Goal: Information Seeking & Learning: Learn about a topic

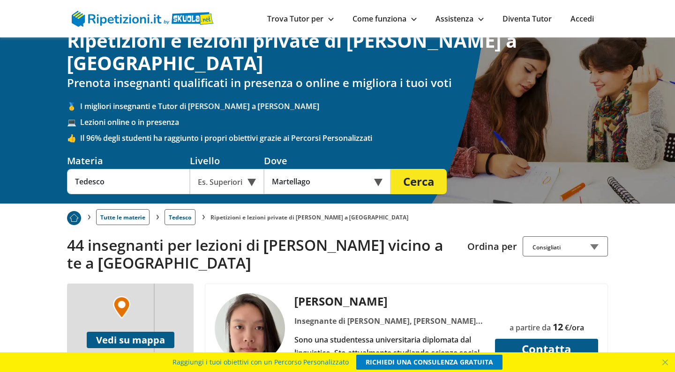
scroll to position [13, 0]
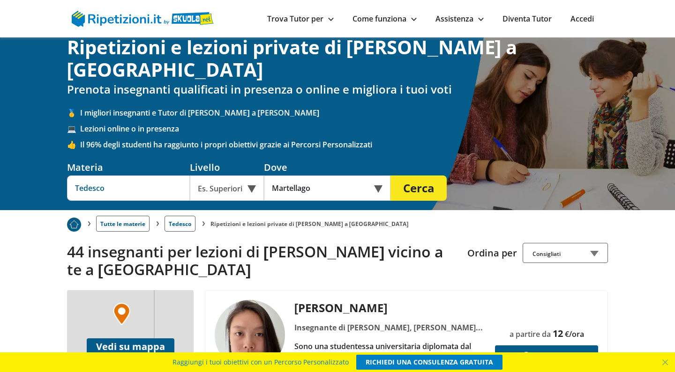
click at [119, 176] on input "Tedesco" at bounding box center [128, 188] width 123 height 25
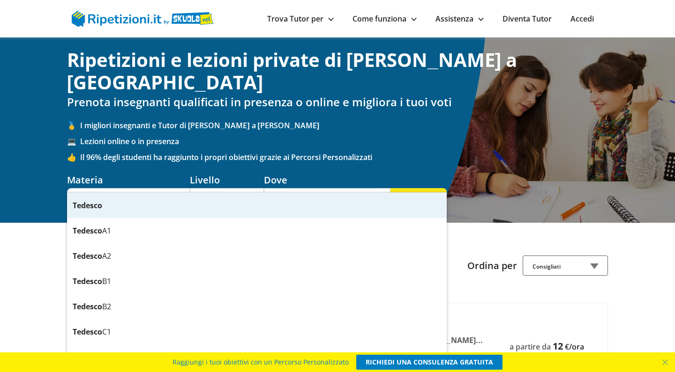
scroll to position [0, 0]
click at [0, 180] on div "Ripetizioni e lezioni private di Tedesco a Martellago Prenota insegnanti qualif…" at bounding box center [337, 130] width 675 height 186
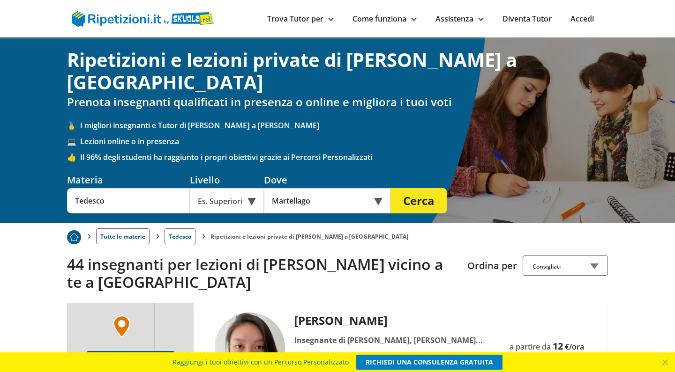
scroll to position [2, 0]
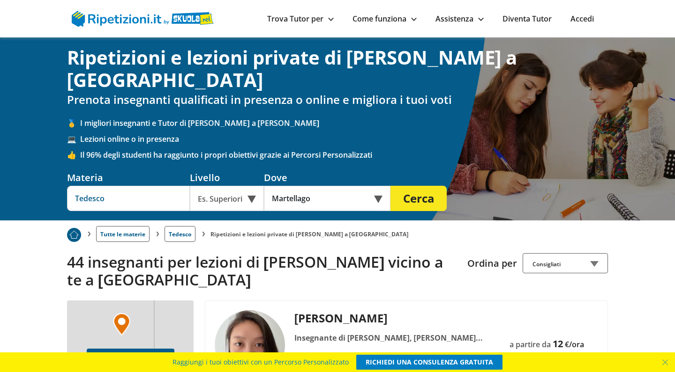
click at [70, 186] on input "Tedesco" at bounding box center [128, 198] width 123 height 25
click at [75, 186] on input "Tedesco" at bounding box center [128, 198] width 123 height 25
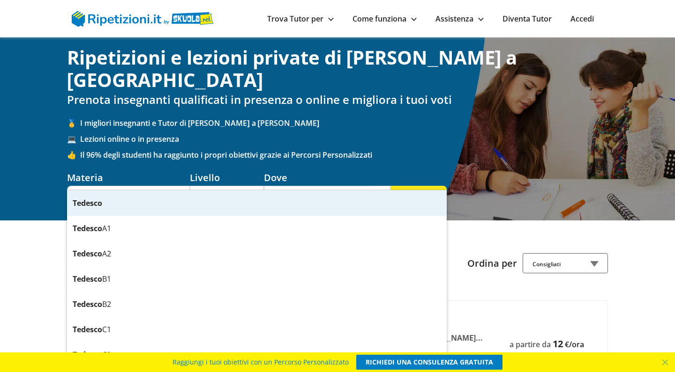
click at [75, 186] on input "Tedesco" at bounding box center [128, 198] width 123 height 25
click at [95, 200] on strong "Francese" at bounding box center [89, 203] width 33 height 10
type input "Francese"
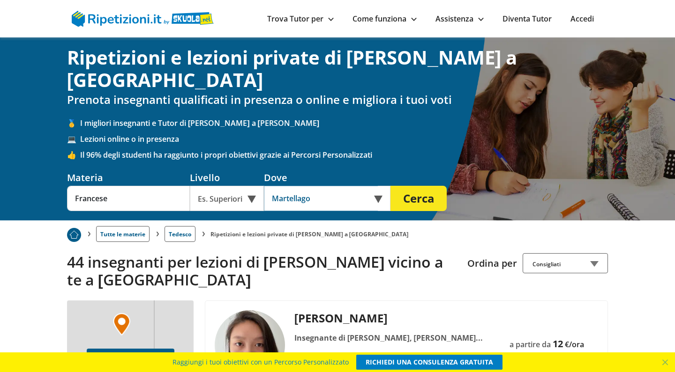
click at [294, 186] on input "Martellago" at bounding box center [321, 198] width 114 height 25
click at [294, 186] on input "text" at bounding box center [321, 198] width 114 height 25
click at [235, 186] on div "Es. Superiori" at bounding box center [227, 198] width 74 height 25
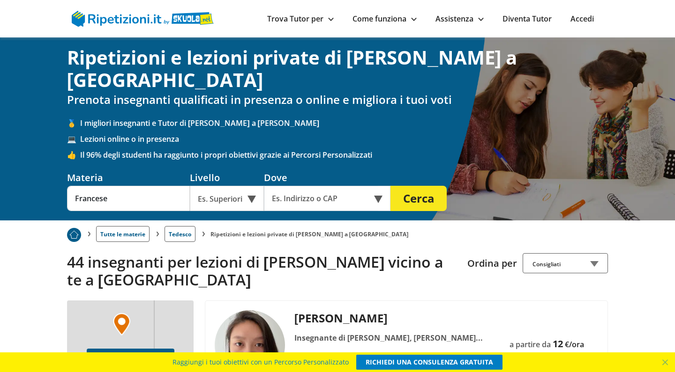
click at [415, 186] on button "Cerca" at bounding box center [418, 198] width 56 height 25
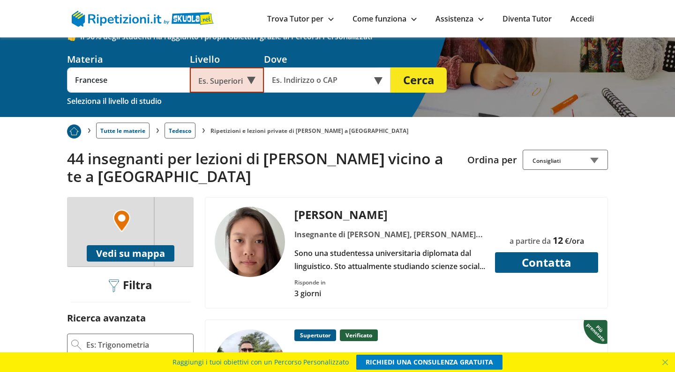
scroll to position [120, 0]
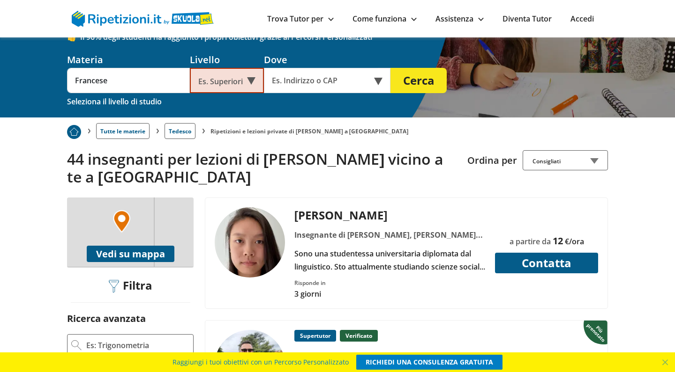
click at [148, 246] on button "Vedi su mappa" at bounding box center [131, 254] width 88 height 16
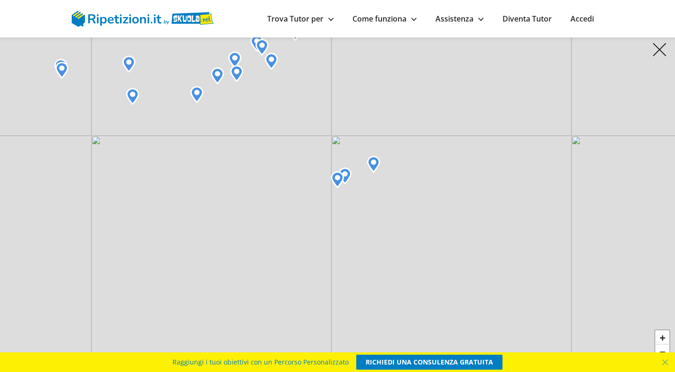
click at [374, 168] on img at bounding box center [373, 164] width 13 height 17
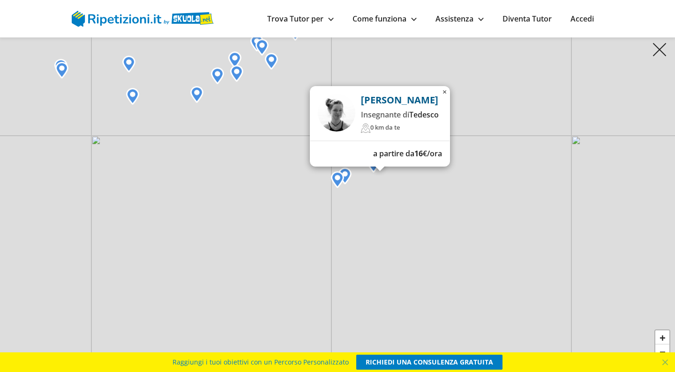
click at [348, 174] on img at bounding box center [344, 176] width 13 height 17
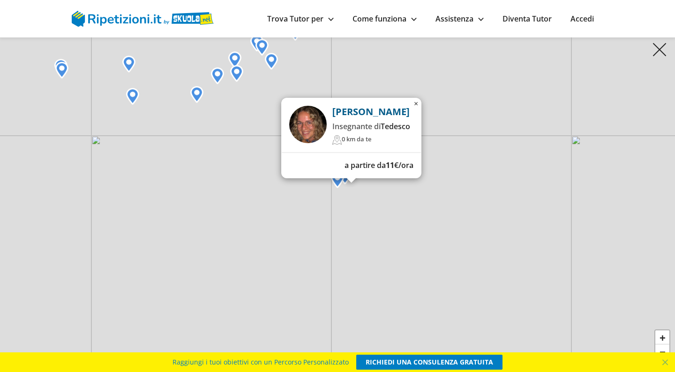
click at [335, 184] on img at bounding box center [337, 179] width 13 height 17
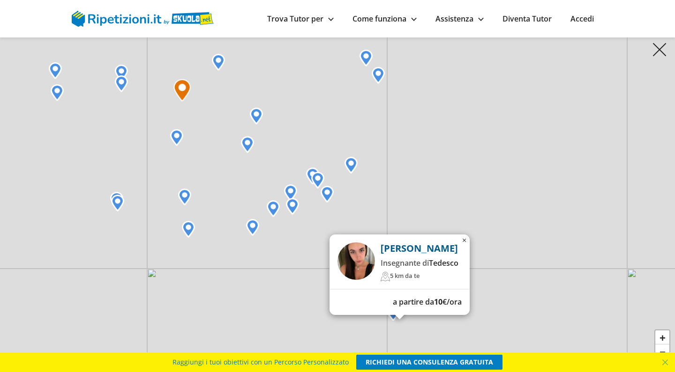
drag, startPoint x: 201, startPoint y: 166, endPoint x: 260, endPoint y: 305, distance: 151.3
click at [260, 305] on div "Camilla C. Insegnante di Tedesco 5 km da te a partire da 10 €/ora × + − Leaflet" at bounding box center [337, 186] width 675 height 372
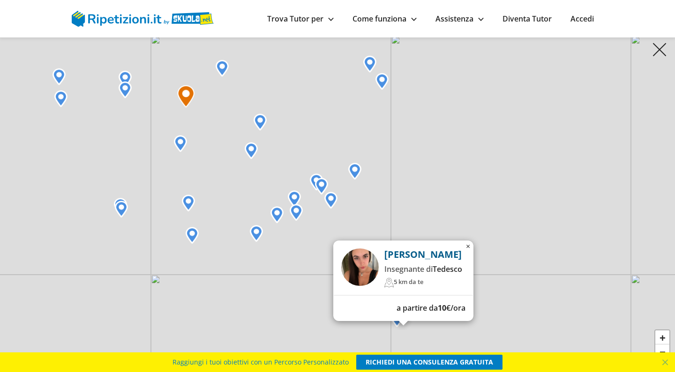
click at [335, 198] on img at bounding box center [330, 200] width 13 height 17
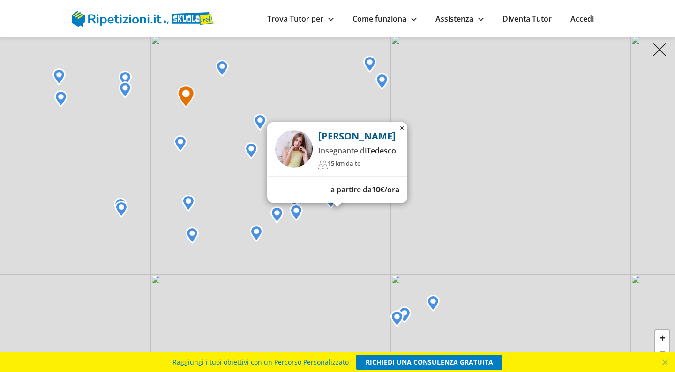
click at [325, 242] on div "Aurora P. Insegnante di Tedesco 15 km da te a partire da 10 €/ora × + − Leaflet" at bounding box center [337, 186] width 675 height 372
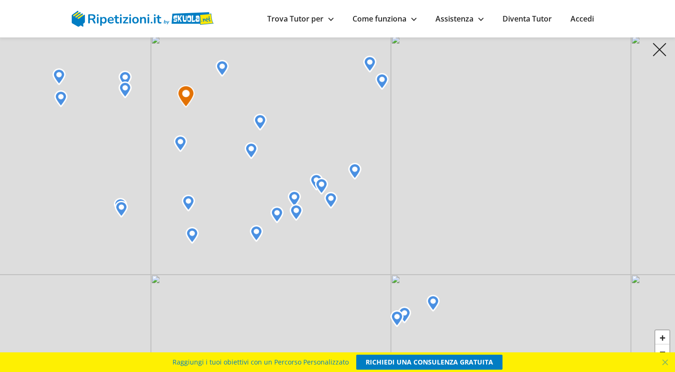
click at [297, 213] on img at bounding box center [296, 212] width 13 height 17
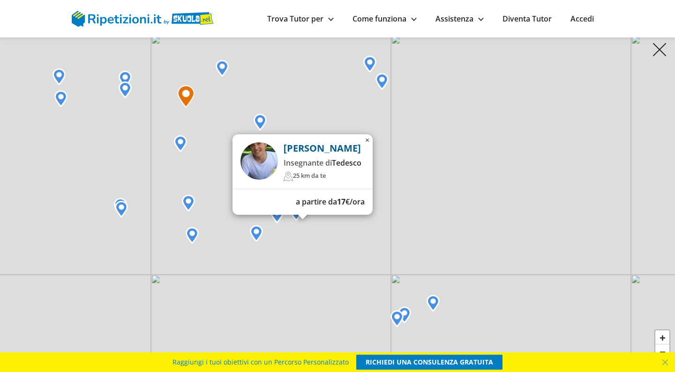
click at [298, 265] on div "Peter W. Insegnante di Tedesco 25 km da te a partire da 17 €/ora × + − Leaflet" at bounding box center [337, 186] width 675 height 372
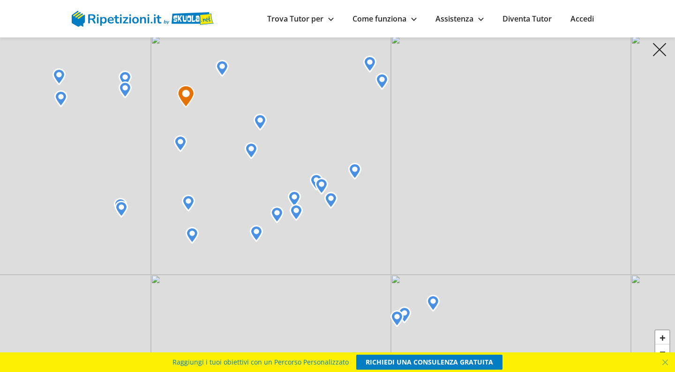
click at [251, 234] on img at bounding box center [256, 233] width 13 height 17
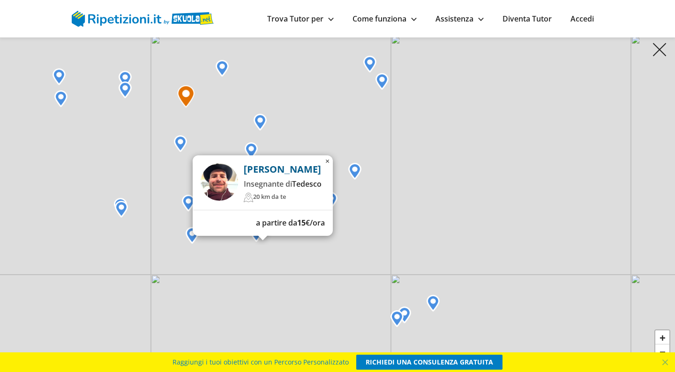
click at [311, 294] on div "Martino O. Insegnante di Tedesco 20 km da te a partire da 15 €/ora × + − Leaflet" at bounding box center [337, 186] width 675 height 372
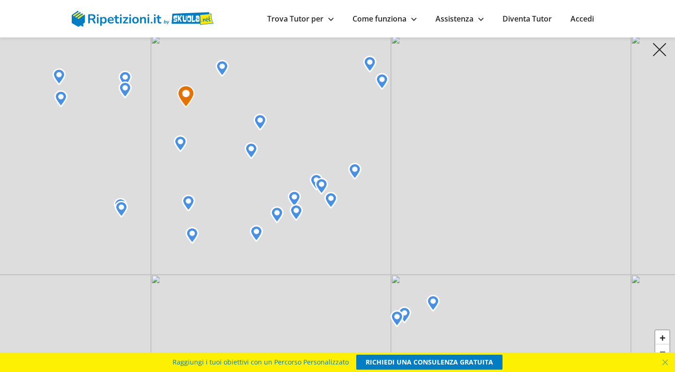
click at [355, 173] on img at bounding box center [354, 171] width 13 height 17
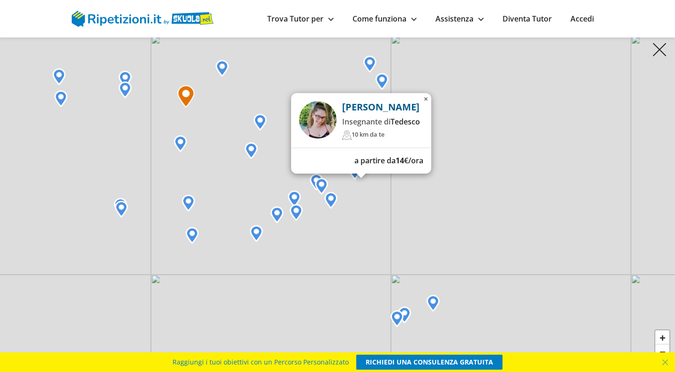
click at [355, 233] on div "Valentina C. Insegnante di Tedesco 10 km da te a partire da 14 €/ora × + − Leaf…" at bounding box center [337, 186] width 675 height 372
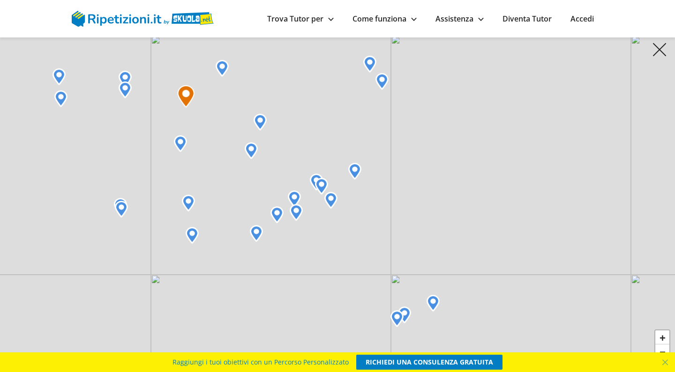
click at [315, 177] on img at bounding box center [316, 182] width 13 height 17
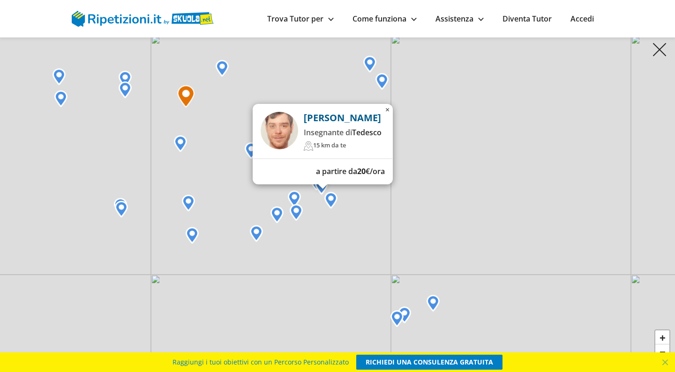
click at [313, 243] on div "Marco T. Insegnante di Tedesco 15 km da te a partire da 20 €/ora × + − Leaflet" at bounding box center [337, 186] width 675 height 372
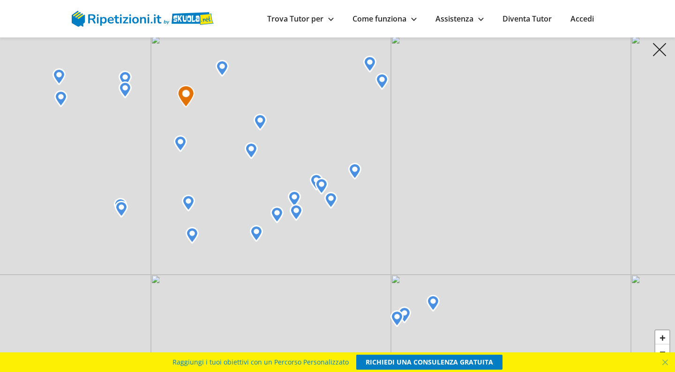
click at [295, 195] on img at bounding box center [294, 199] width 13 height 17
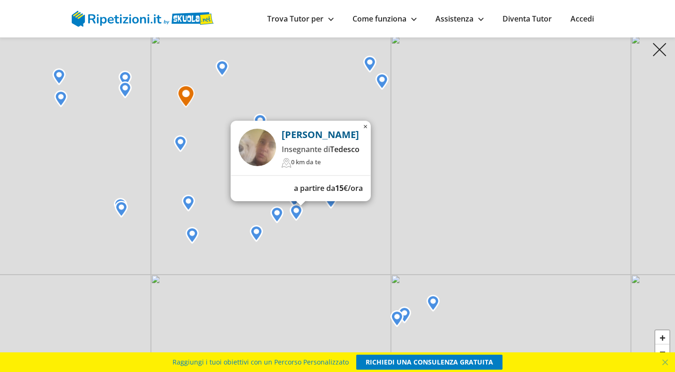
click at [296, 206] on img at bounding box center [296, 212] width 13 height 17
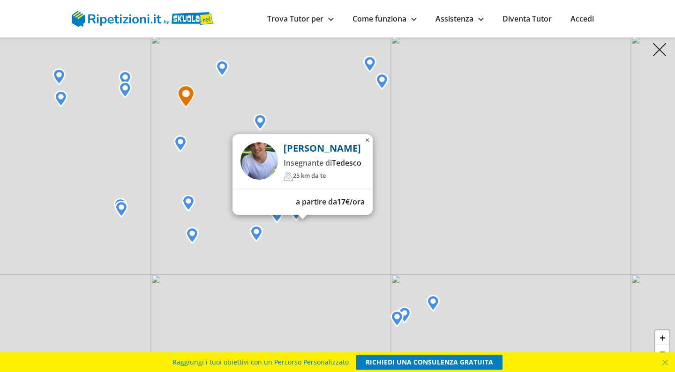
click at [187, 205] on img at bounding box center [188, 203] width 13 height 17
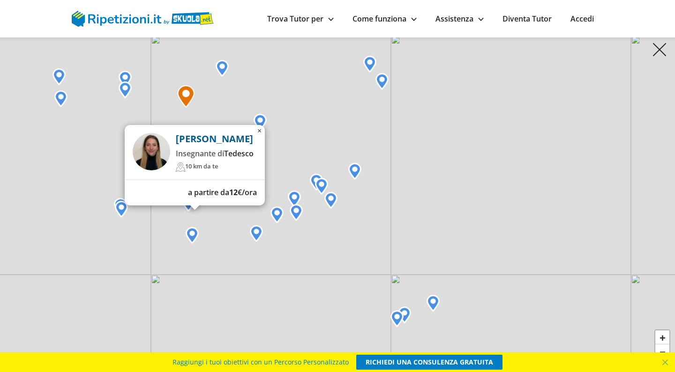
click at [189, 230] on img at bounding box center [192, 235] width 13 height 17
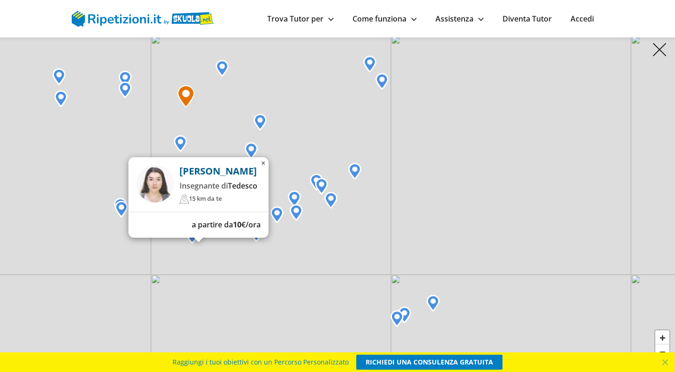
click at [93, 208] on div "Caterina C. Insegnante di Tedesco 15 km da te a partire da 10 €/ora × + − Leafl…" at bounding box center [337, 186] width 675 height 372
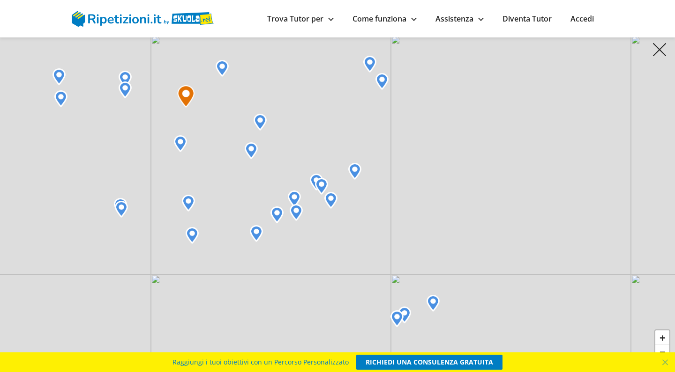
click at [125, 209] on img at bounding box center [121, 209] width 13 height 17
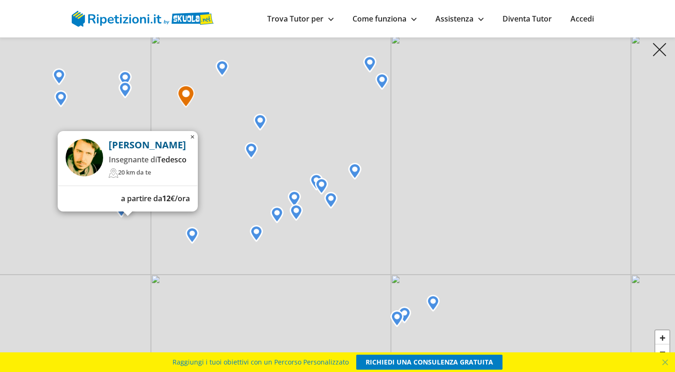
click at [250, 150] on img at bounding box center [251, 150] width 13 height 17
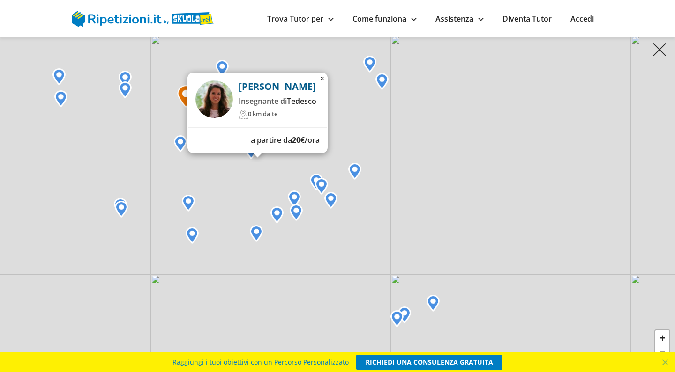
click at [131, 143] on div "Silvia S. Insegnante di Tedesco 0 km da te a partire da 20 €/ora × + − Leaflet" at bounding box center [337, 186] width 675 height 372
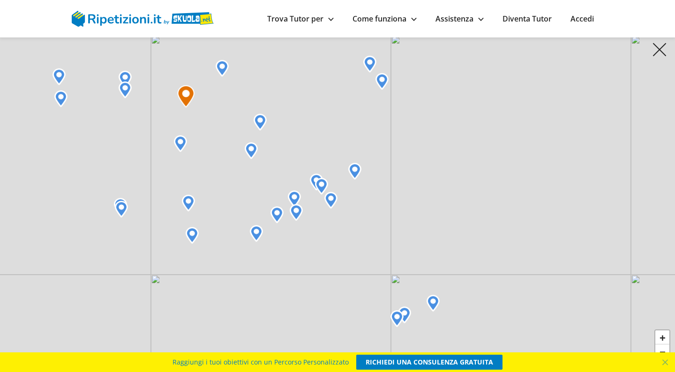
click at [183, 144] on img at bounding box center [180, 143] width 13 height 17
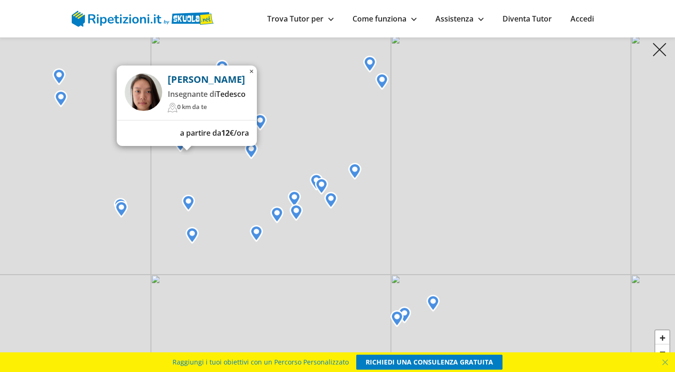
click at [91, 139] on div "Cristina H. Insegnante di Tedesco 0 km da te a partire da 12 €/ora × + − Leaflet" at bounding box center [337, 186] width 675 height 372
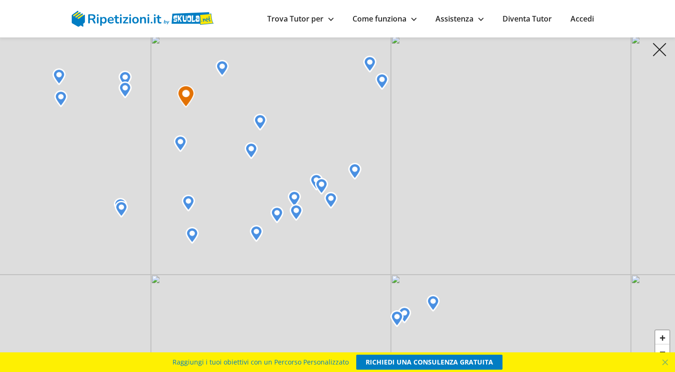
click at [122, 92] on img at bounding box center [125, 90] width 13 height 17
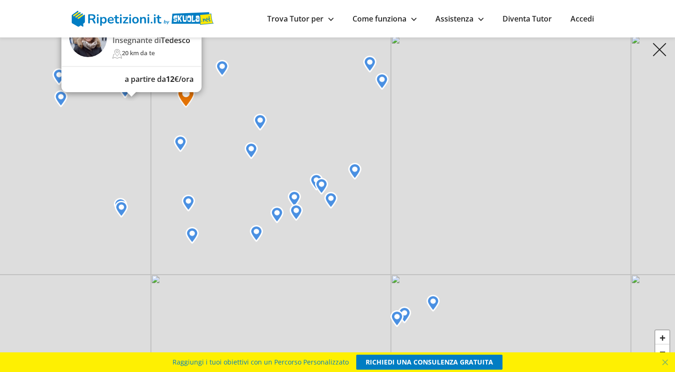
click at [99, 138] on div "Silvia C. Insegnante di Tedesco 20 km da te a partire da 12 €/ora × + − Leaflet" at bounding box center [337, 186] width 675 height 372
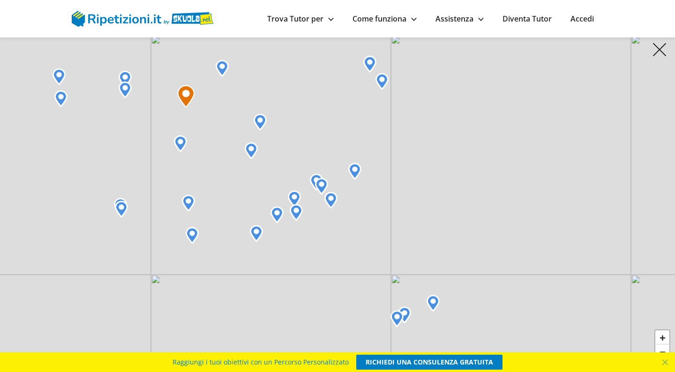
click at [58, 97] on img at bounding box center [60, 98] width 13 height 17
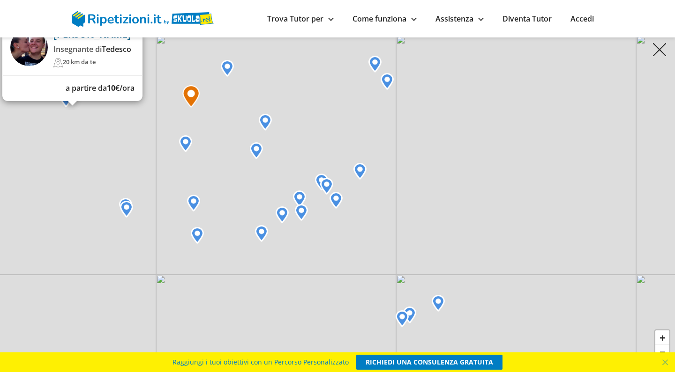
click at [228, 72] on img at bounding box center [227, 68] width 13 height 17
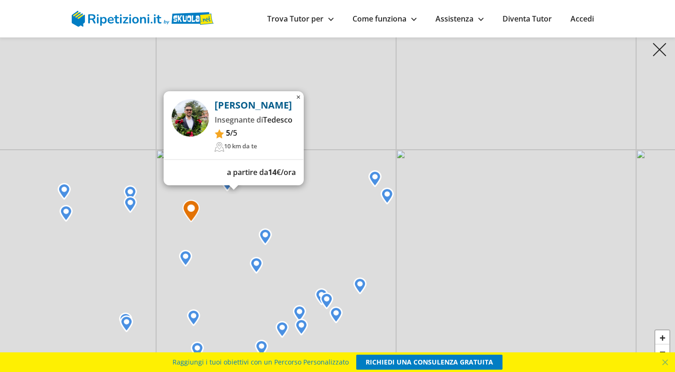
drag, startPoint x: 342, startPoint y: 108, endPoint x: 341, endPoint y: 194, distance: 86.2
click at [341, 194] on div "Alberto M. Insegnante di Tedesco 5 /5 10 km da te a partire da 14 €/ora × + − L…" at bounding box center [337, 186] width 675 height 372
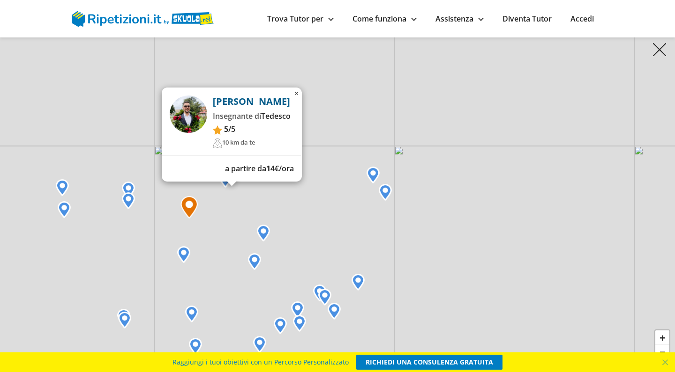
click at [371, 178] on img at bounding box center [372, 175] width 13 height 17
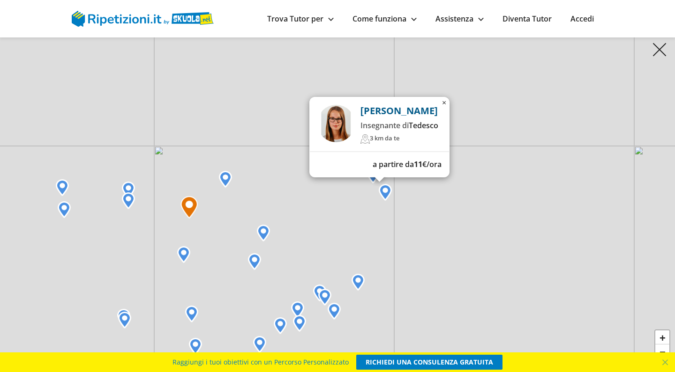
click at [380, 195] on img at bounding box center [385, 192] width 13 height 17
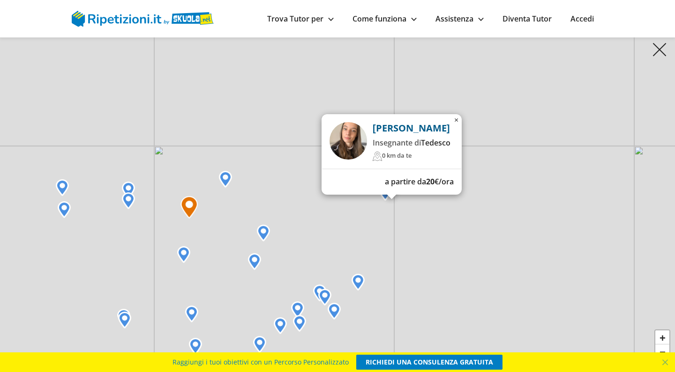
click at [270, 158] on div "Laura N. Insegnante di Tedesco 0 km da te a partire da 20 €/ora × + − Leaflet" at bounding box center [337, 186] width 675 height 372
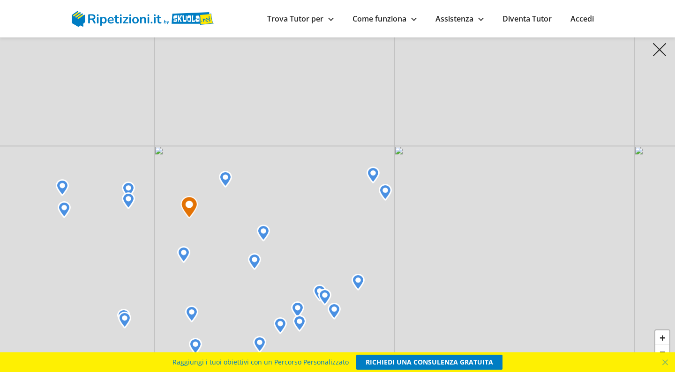
click at [227, 178] on img at bounding box center [225, 179] width 13 height 17
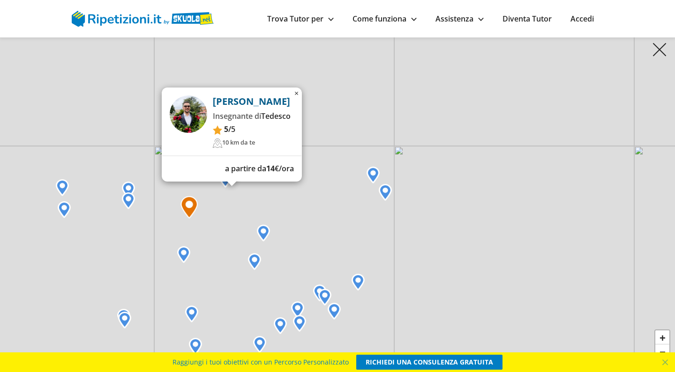
click at [56, 181] on img at bounding box center [62, 187] width 13 height 17
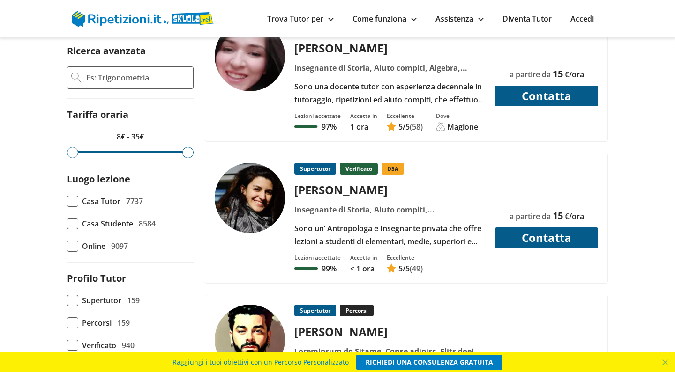
click at [135, 82] on input "Ricerca avanzata" at bounding box center [137, 78] width 104 height 14
type input "[PERSON_NAME]"
click button "Applica filtri" at bounding box center [0, 0] width 0 height 0
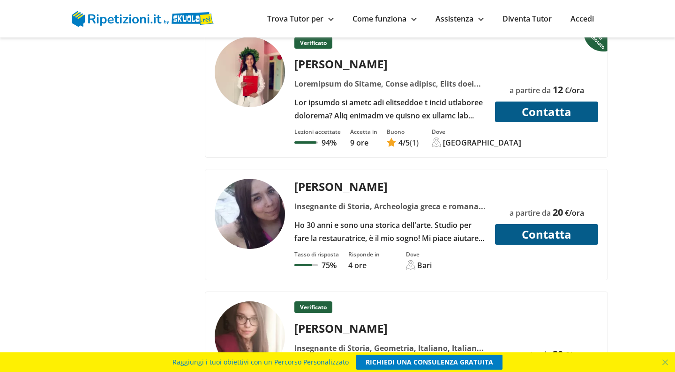
scroll to position [1227, 0]
click at [334, 70] on div "Valentina V." at bounding box center [390, 63] width 198 height 15
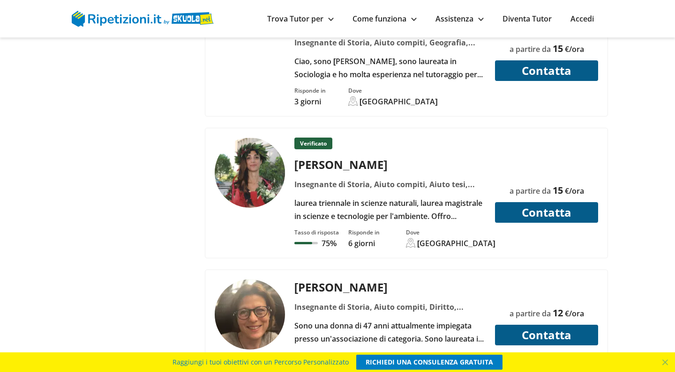
scroll to position [3456, 0]
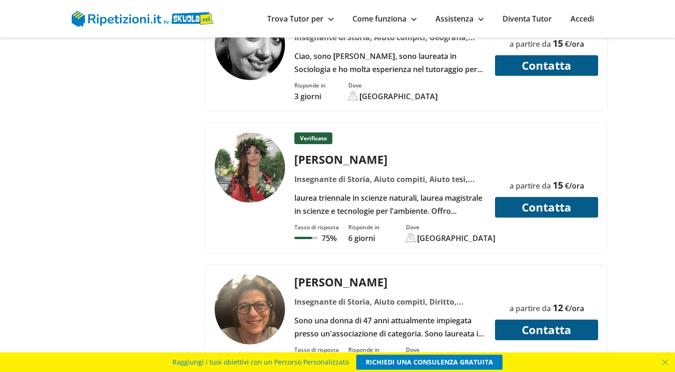
click at [331, 160] on div "Valentina D." at bounding box center [390, 159] width 198 height 15
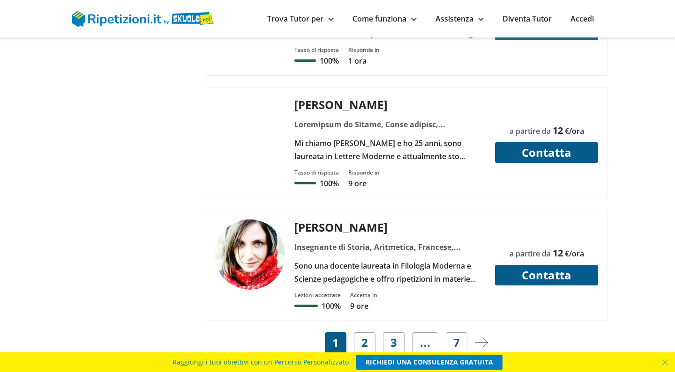
scroll to position [3904, 0]
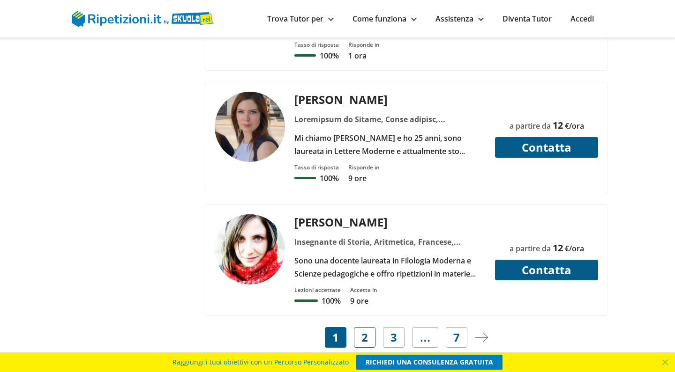
click at [363, 341] on span "2" at bounding box center [364, 337] width 7 height 13
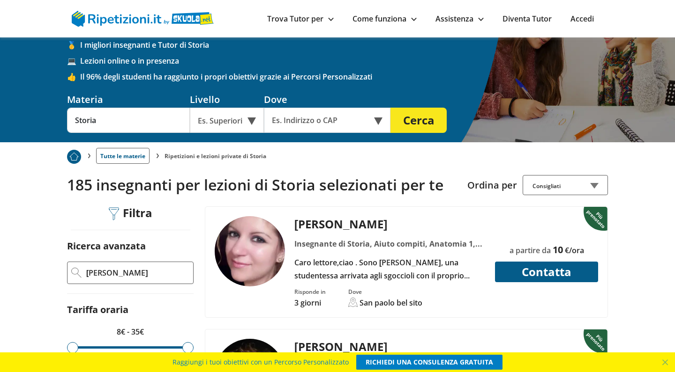
scroll to position [60, 0]
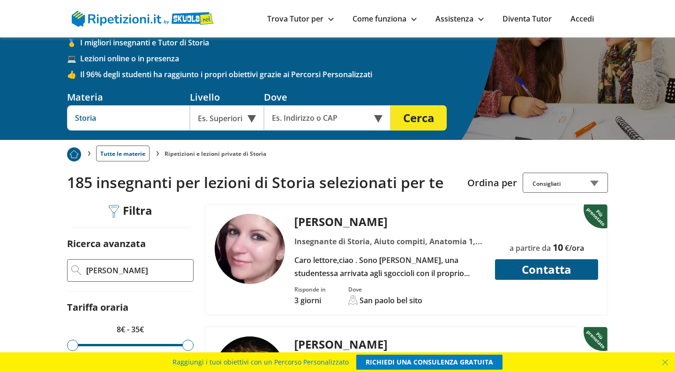
click at [147, 115] on input "Storia" at bounding box center [128, 117] width 123 height 25
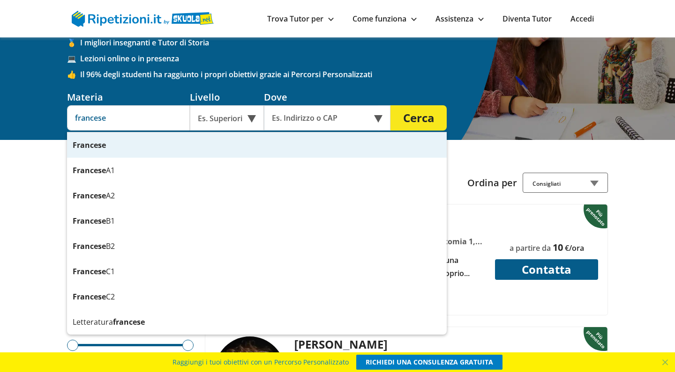
click at [95, 147] on strong "Francese" at bounding box center [89, 145] width 33 height 10
type input "Francese"
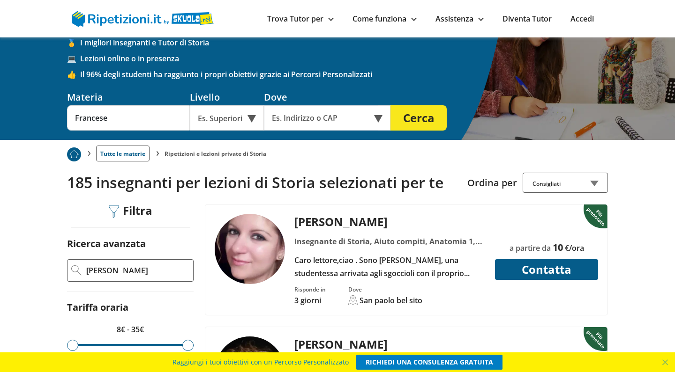
click at [427, 118] on button "Cerca" at bounding box center [418, 117] width 56 height 25
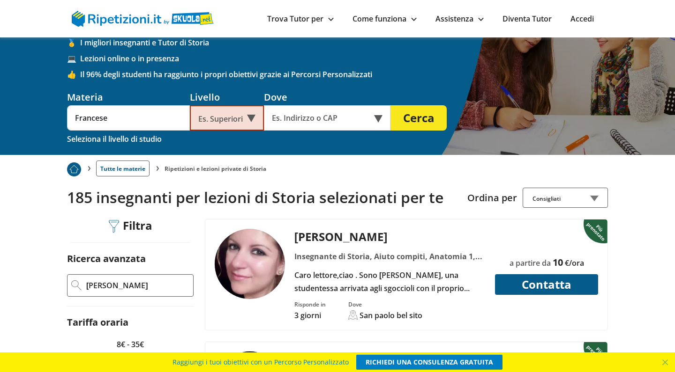
click at [239, 118] on div "Es. Superiori" at bounding box center [227, 117] width 74 height 25
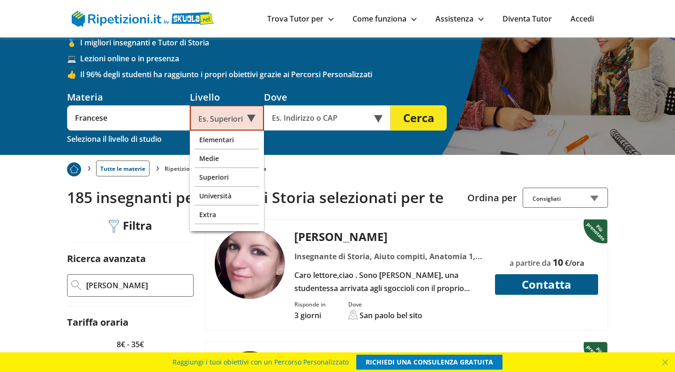
click at [424, 126] on button "Cerca" at bounding box center [418, 117] width 56 height 25
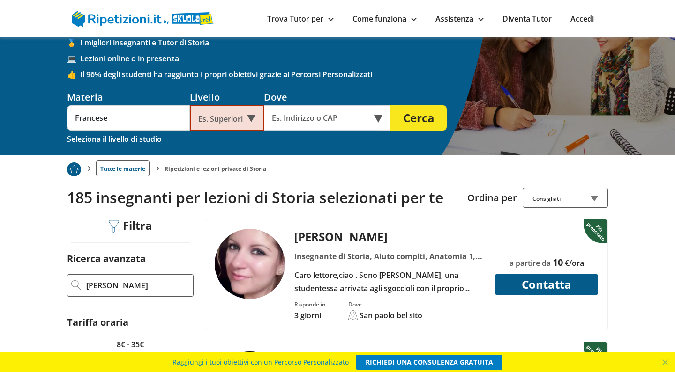
click at [419, 119] on button "Cerca" at bounding box center [418, 117] width 56 height 25
click at [226, 114] on div "Es. Superiori" at bounding box center [227, 117] width 74 height 25
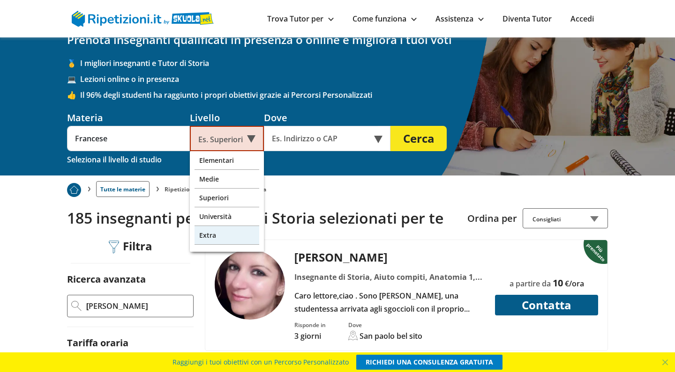
scroll to position [39, 0]
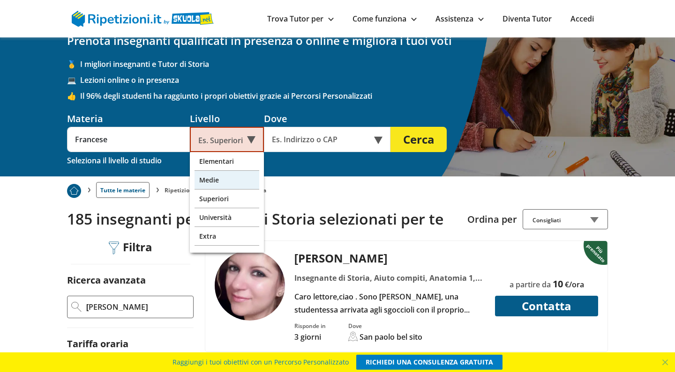
click at [233, 179] on div "Medie" at bounding box center [226, 180] width 65 height 19
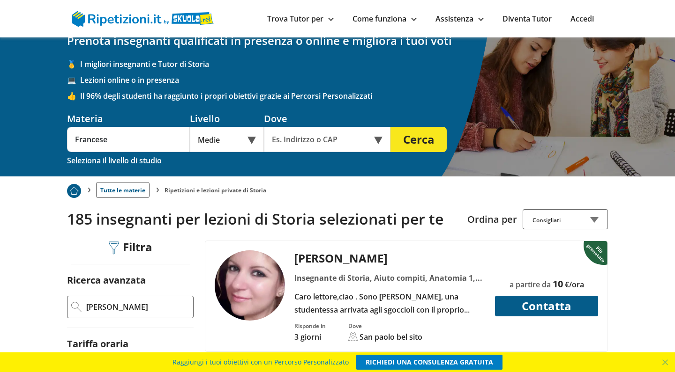
click at [429, 143] on button "Cerca" at bounding box center [418, 139] width 56 height 25
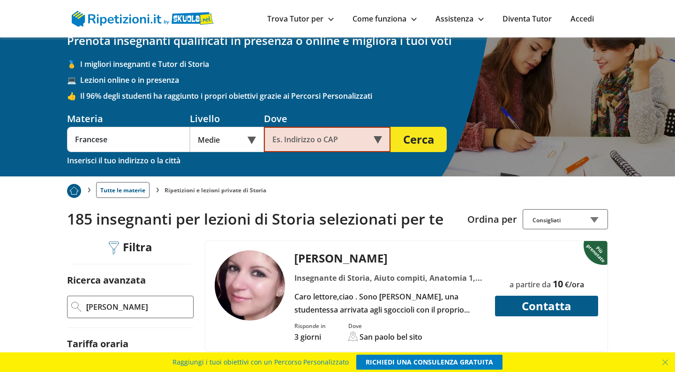
click at [365, 139] on input "text" at bounding box center [321, 139] width 114 height 25
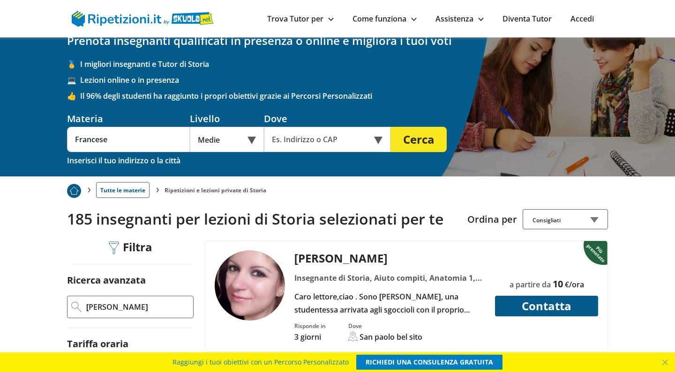
click at [419, 141] on button "Cerca" at bounding box center [418, 139] width 56 height 25
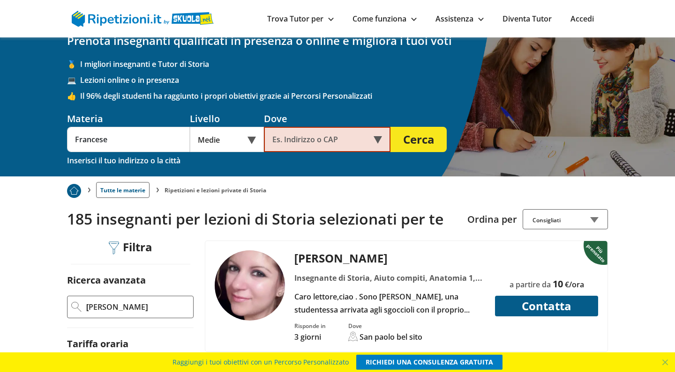
click at [419, 141] on button "Cerca" at bounding box center [418, 139] width 56 height 25
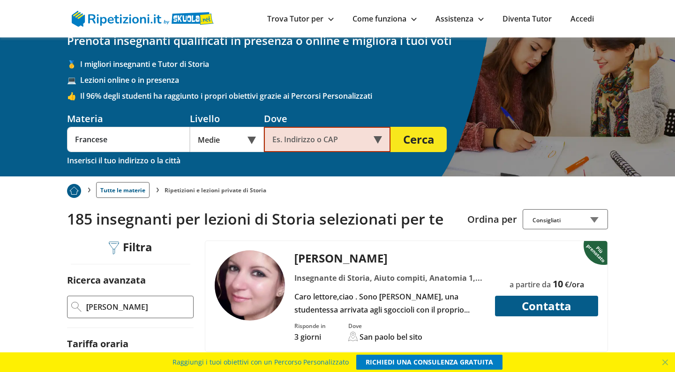
click at [346, 141] on input "text" at bounding box center [321, 139] width 114 height 25
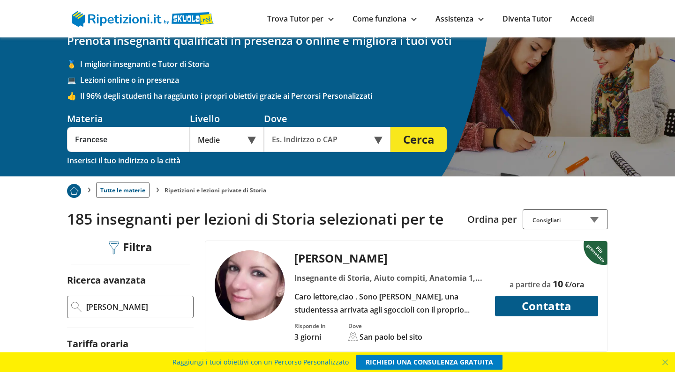
click at [415, 143] on button "Cerca" at bounding box center [418, 139] width 56 height 25
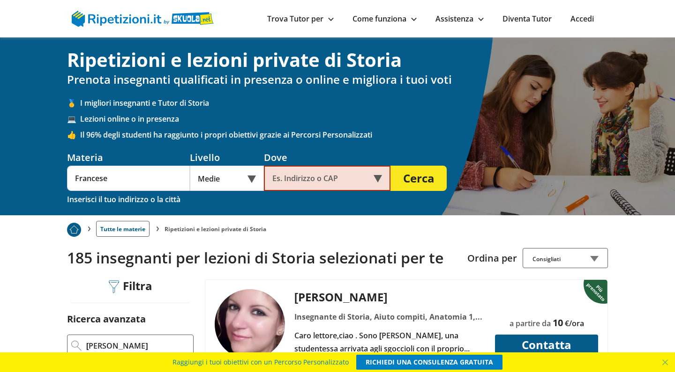
scroll to position [0, 0]
click at [403, 181] on button "Cerca" at bounding box center [418, 178] width 56 height 25
click at [344, 184] on input "text" at bounding box center [321, 178] width 114 height 25
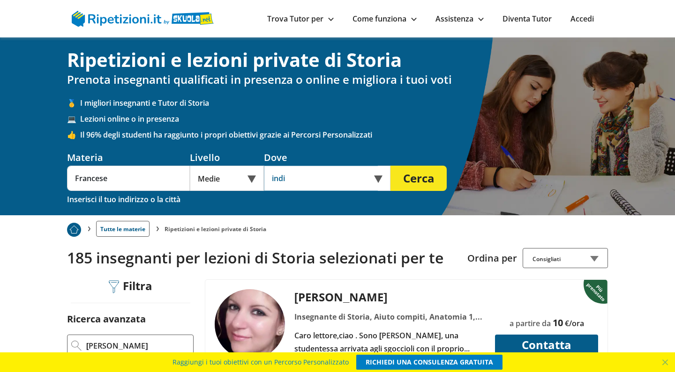
type input "indir"
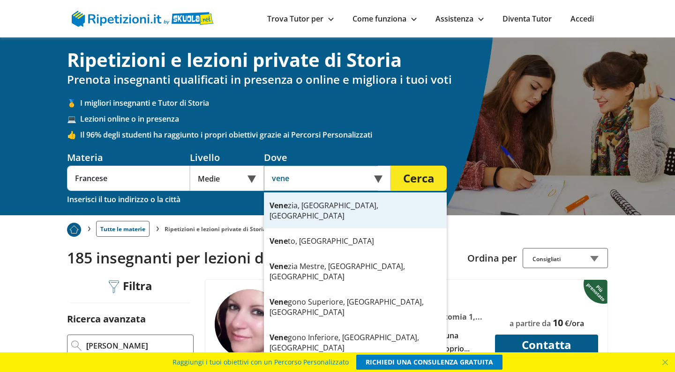
click at [346, 204] on div "Vene zia, Venise, Italie" at bounding box center [355, 211] width 183 height 36
type input "Venezia, Venise, Italie"
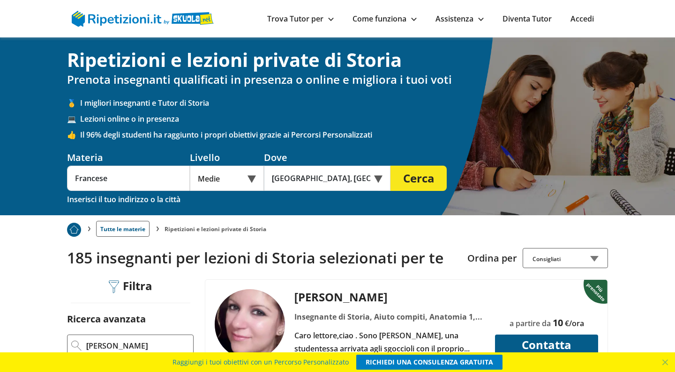
click at [421, 179] on button "Cerca" at bounding box center [418, 178] width 56 height 25
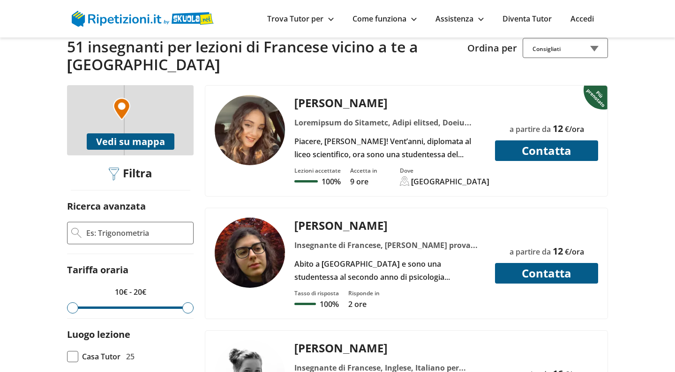
scroll to position [240, 0]
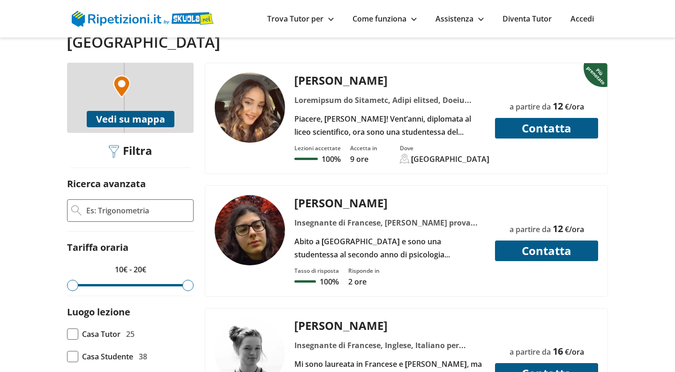
click at [114, 204] on input "Ricerca avanzata" at bounding box center [137, 211] width 104 height 14
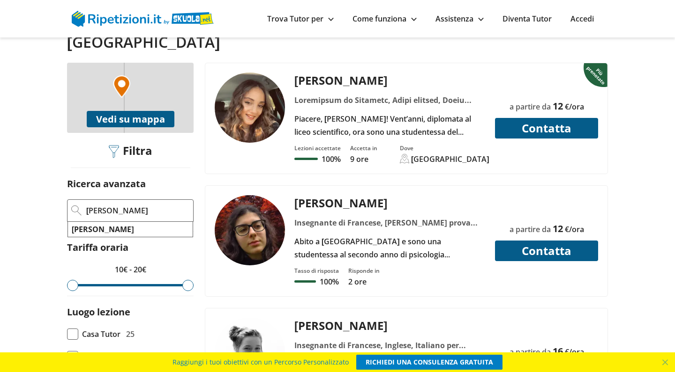
type input "[PERSON_NAME]"
click button "Applica filtri" at bounding box center [0, 0] width 0 height 0
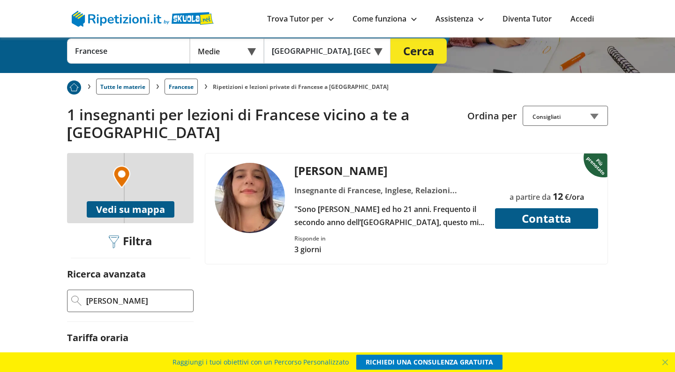
click at [322, 163] on div "[PERSON_NAME]" at bounding box center [390, 170] width 198 height 15
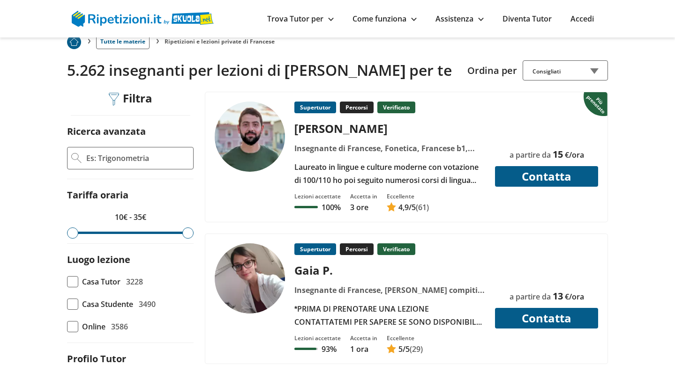
scroll to position [171, 0]
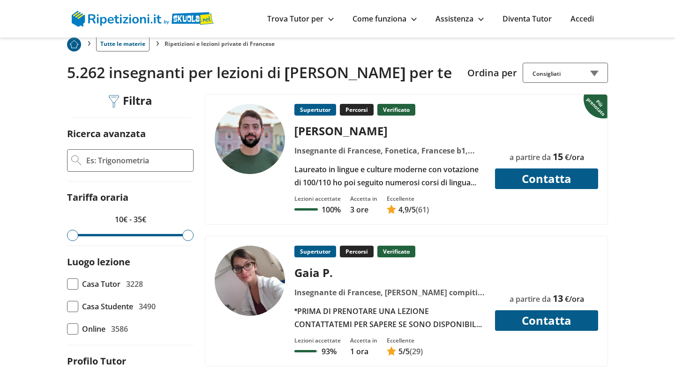
click at [115, 168] on input "Ricerca avanzata" at bounding box center [137, 161] width 104 height 14
type input "[PERSON_NAME]"
click button "Applica filtri" at bounding box center [0, 0] width 0 height 0
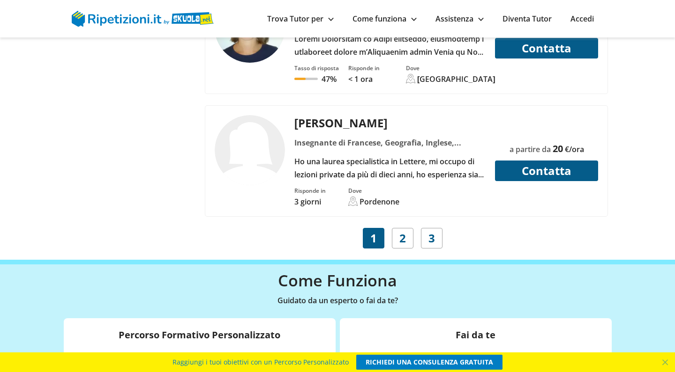
scroll to position [3831, 0]
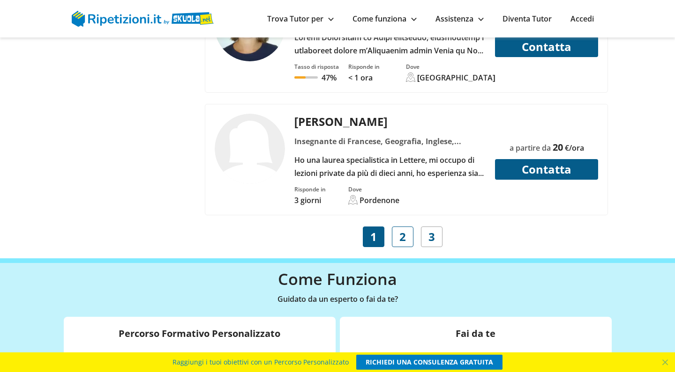
click at [402, 236] on span "2" at bounding box center [402, 237] width 7 height 13
